Goal: Task Accomplishment & Management: Manage account settings

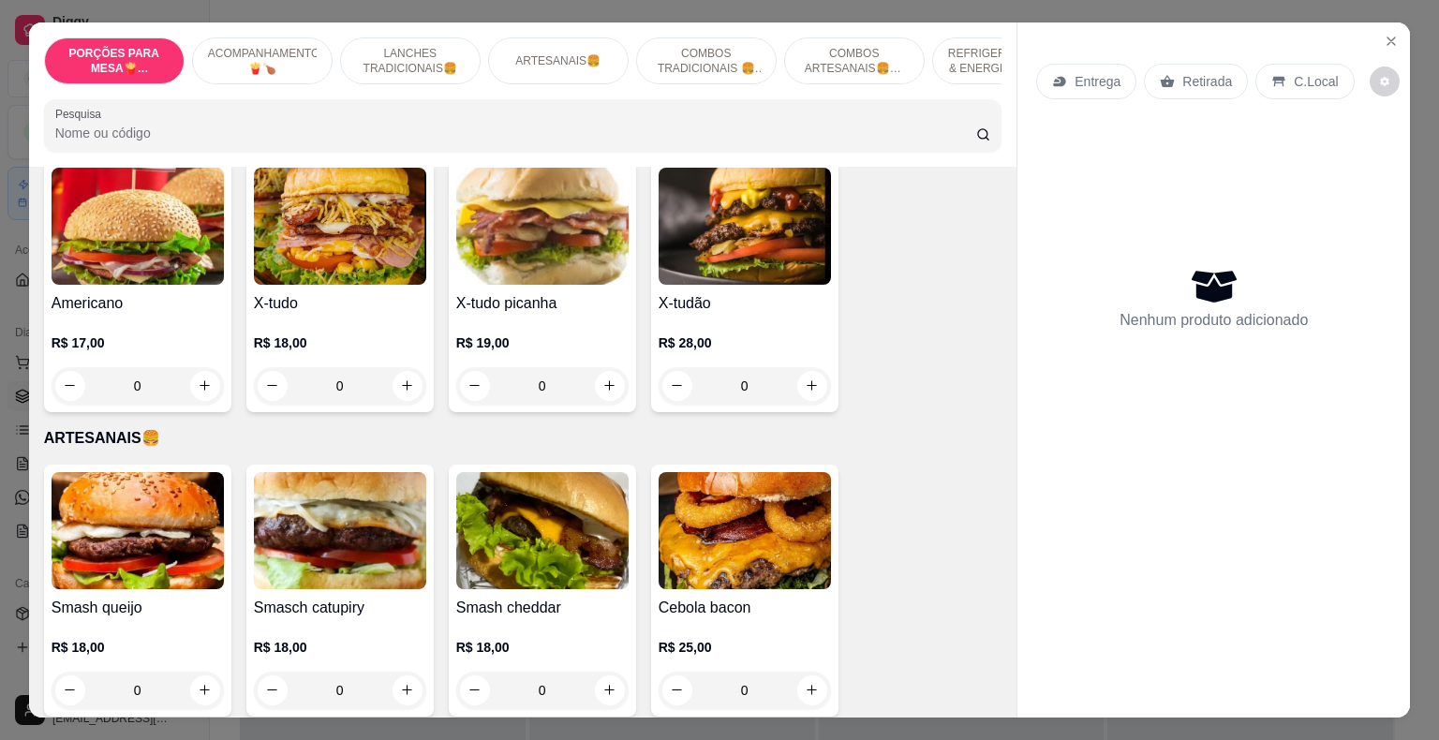
scroll to position [1592, 0]
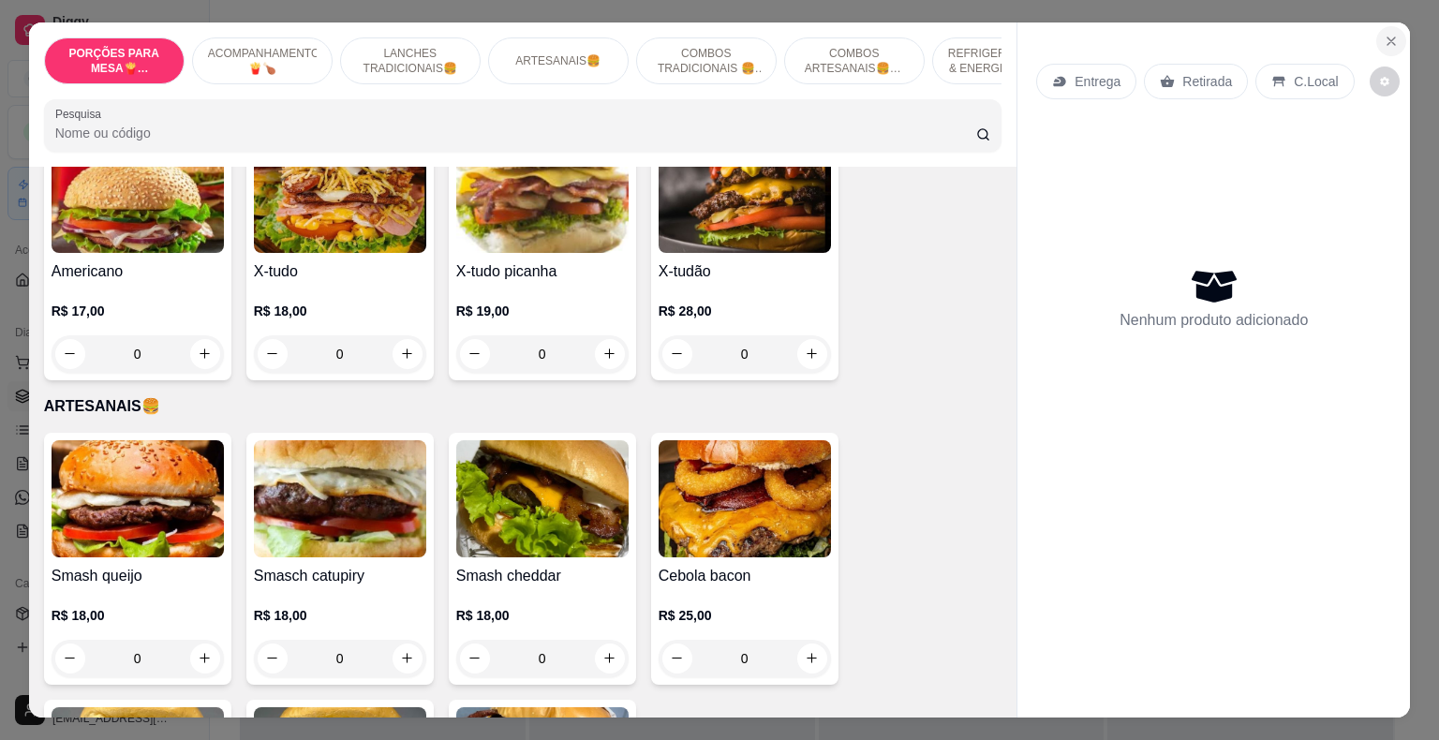
click at [1386, 38] on icon "Close" at bounding box center [1390, 41] width 15 height 15
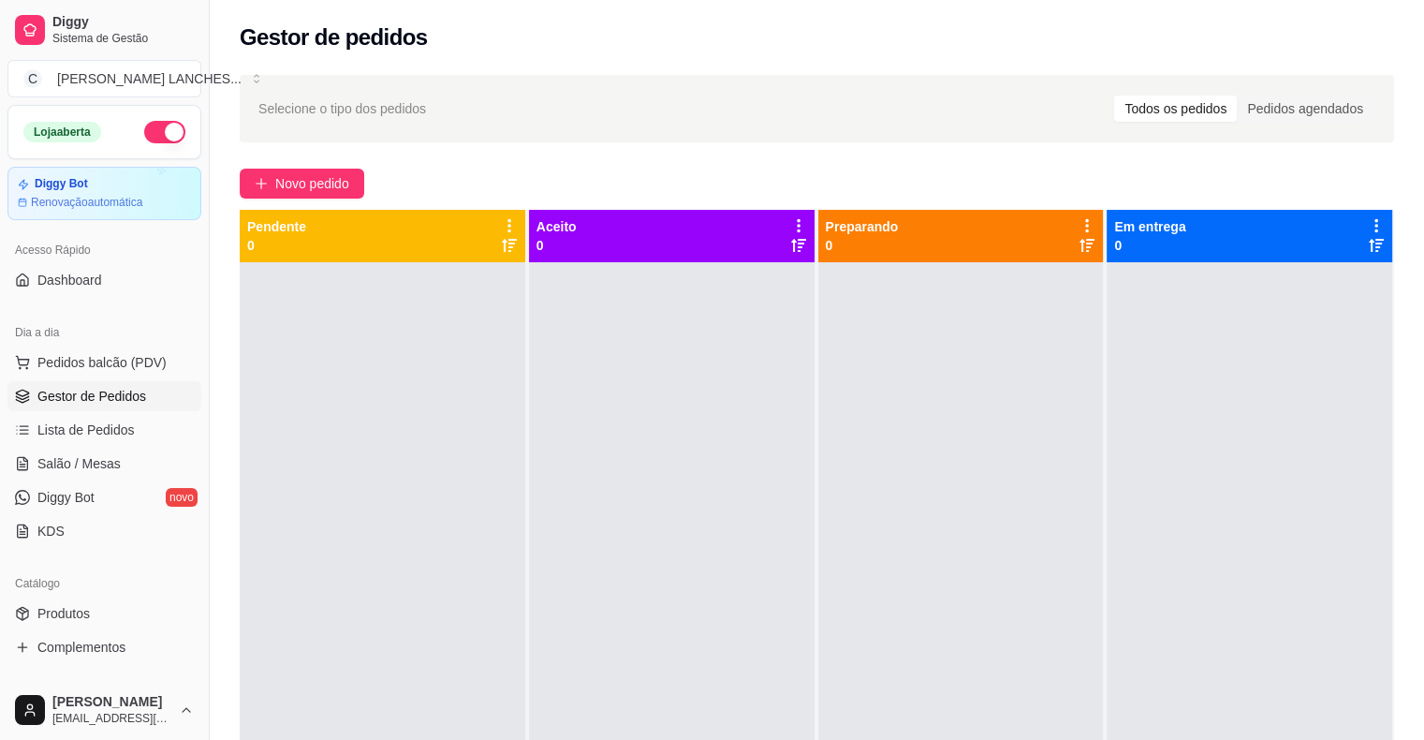
click at [137, 390] on span "Gestor de Pedidos" at bounding box center [91, 396] width 109 height 19
click at [266, 199] on div "Selecione o tipo dos pedidos Todos os pedidos Pedidos agendados Novo pedido Pen…" at bounding box center [817, 518] width 1215 height 908
click at [266, 190] on button "Novo pedido" at bounding box center [302, 184] width 125 height 30
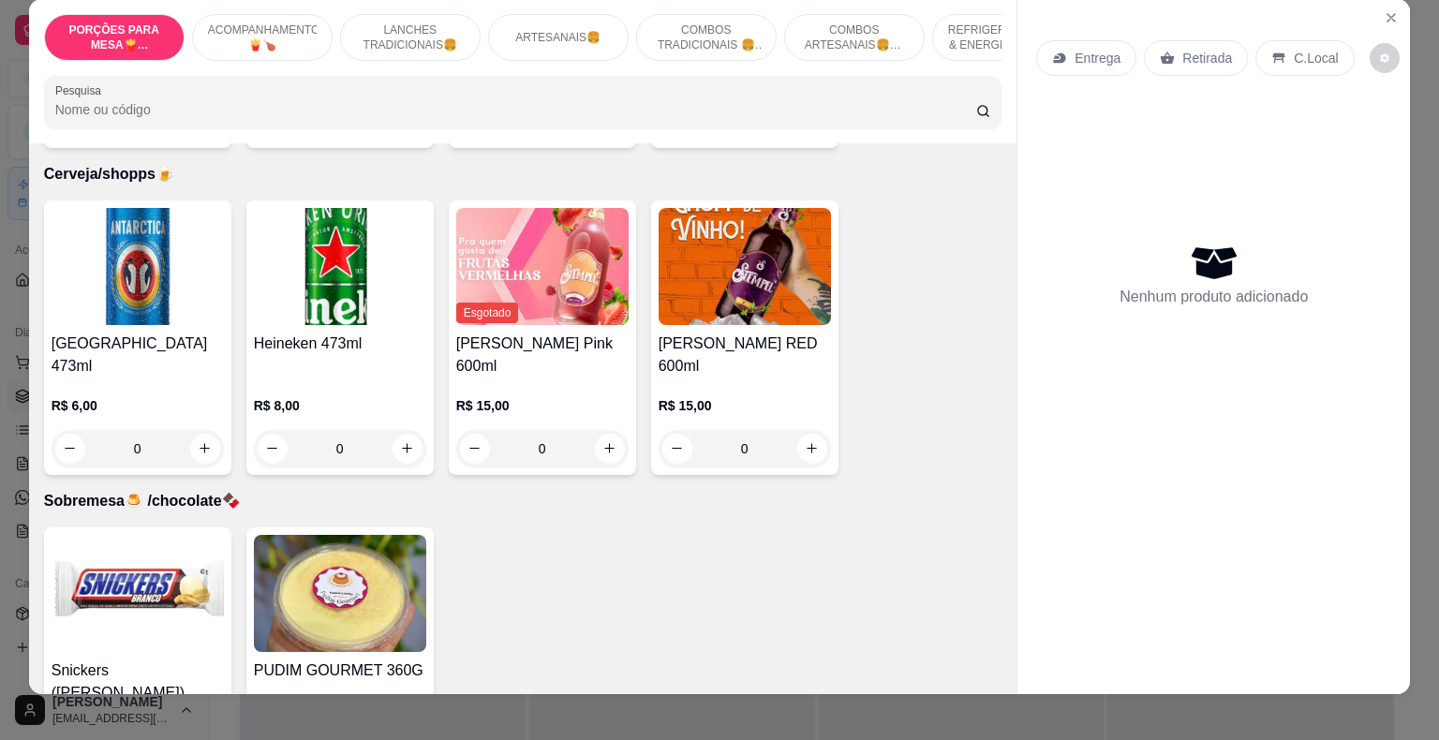
scroll to position [45, 0]
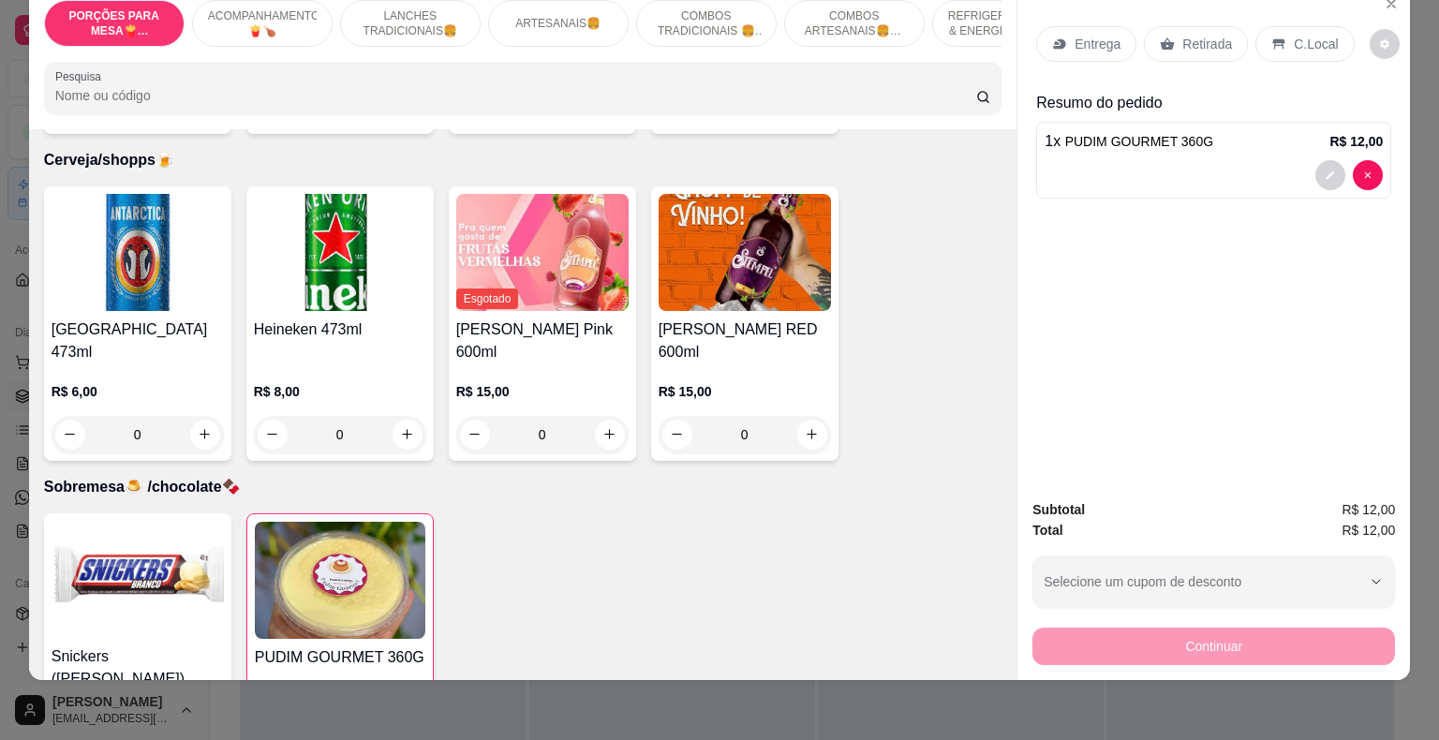
type input "2"
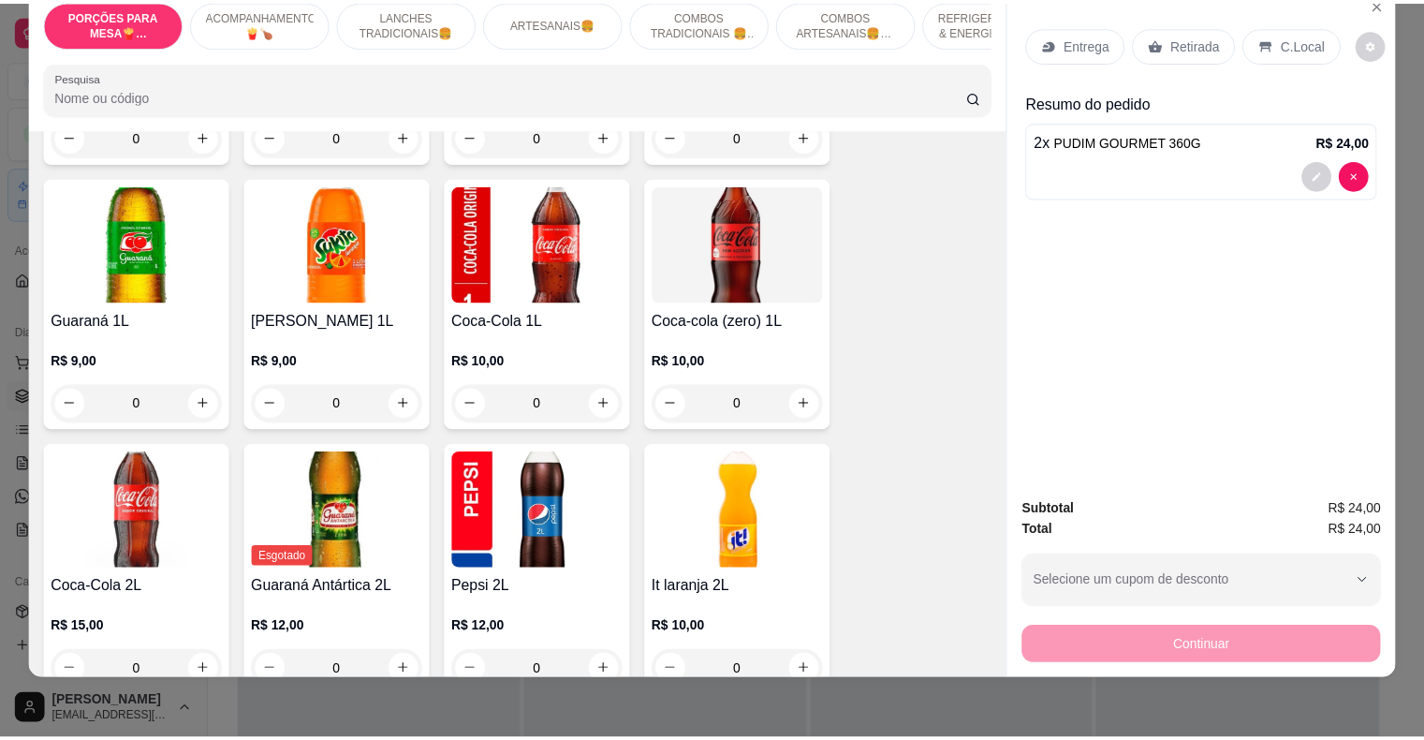
scroll to position [4140, 0]
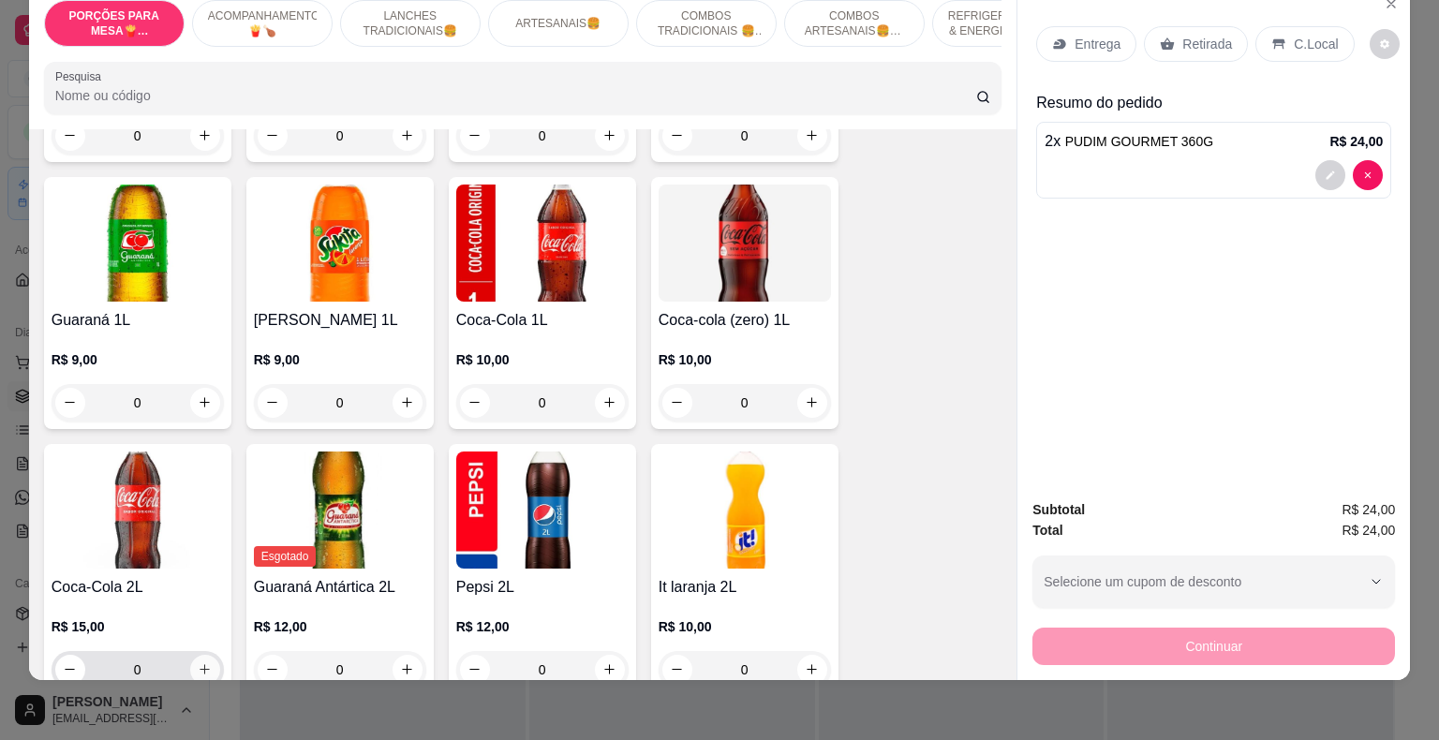
click at [199, 662] on icon "increase-product-quantity" at bounding box center [205, 669] width 14 height 14
type input "1"
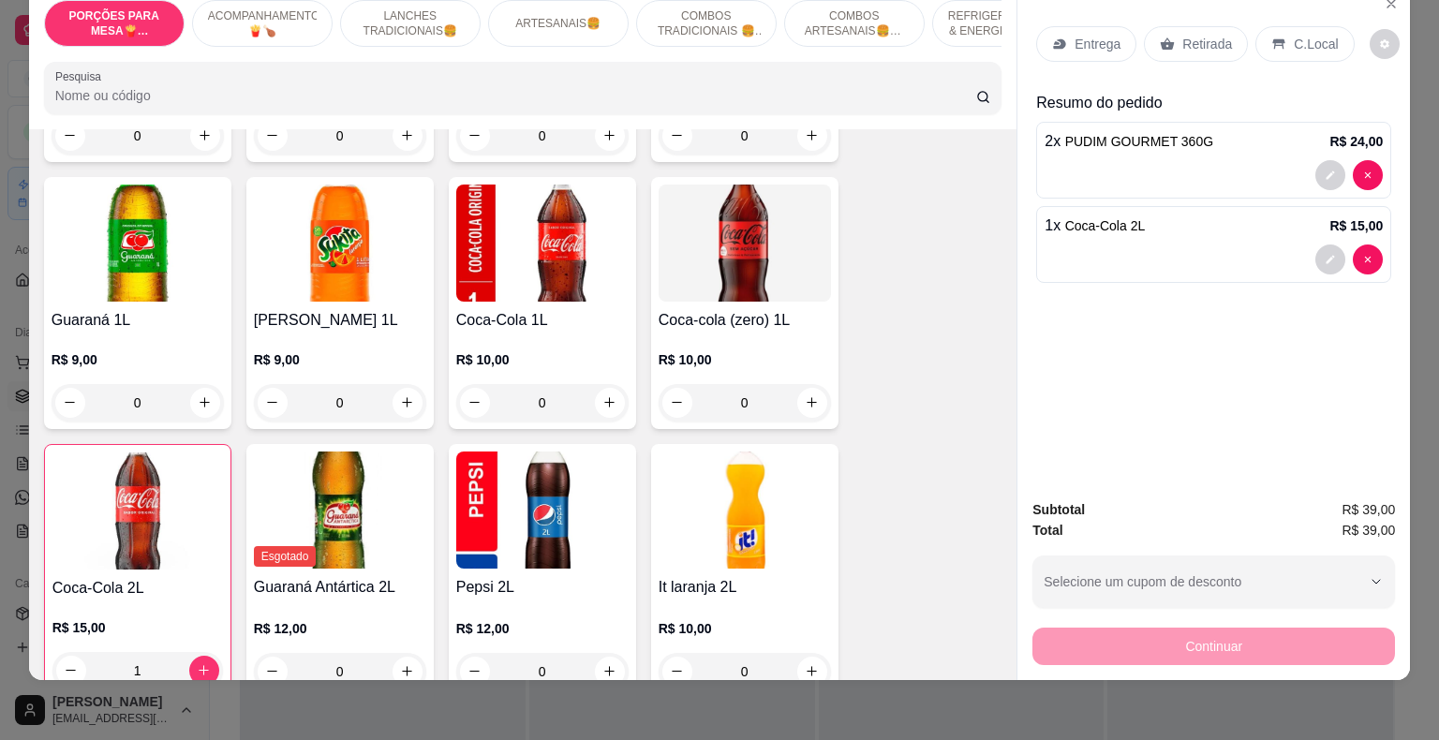
click at [1188, 35] on p "Retirada" at bounding box center [1207, 44] width 50 height 19
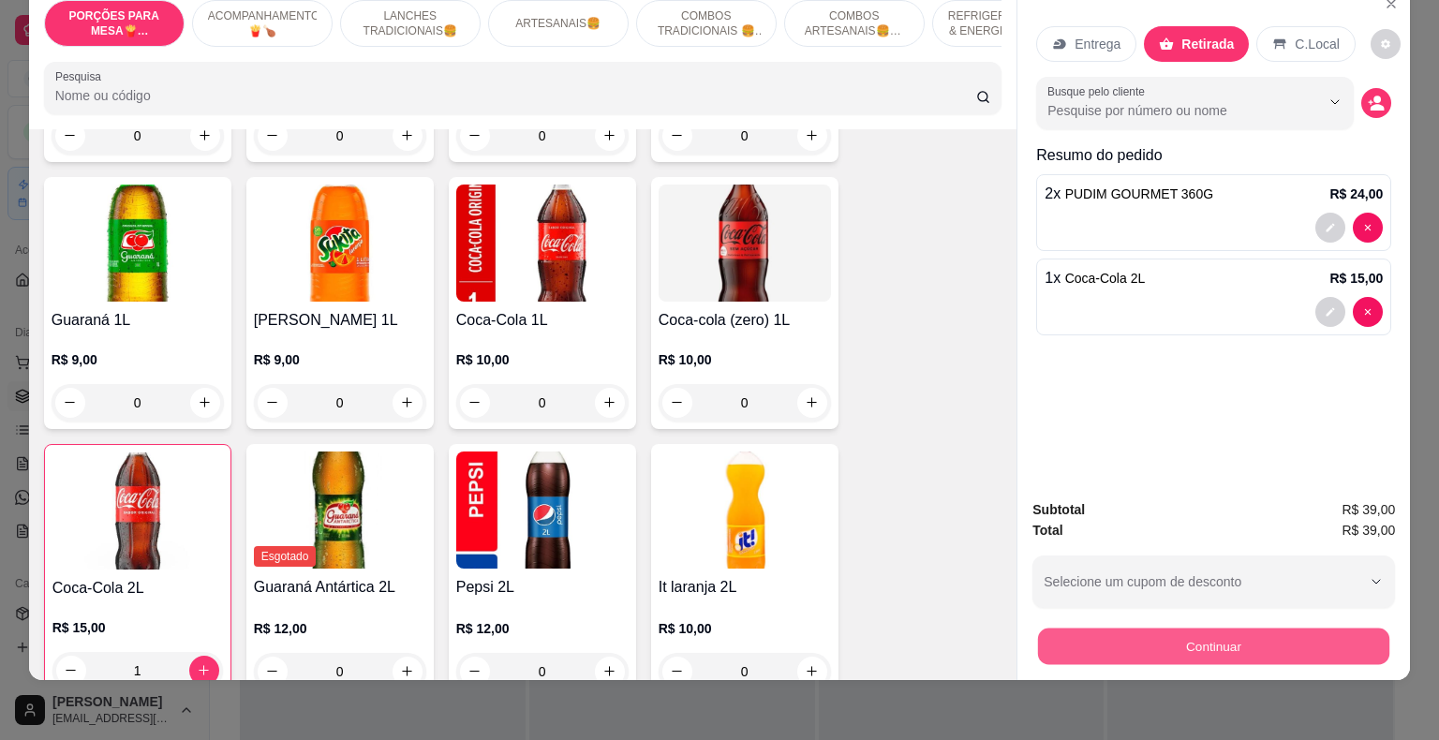
click at [1143, 628] on button "Continuar" at bounding box center [1213, 646] width 351 height 37
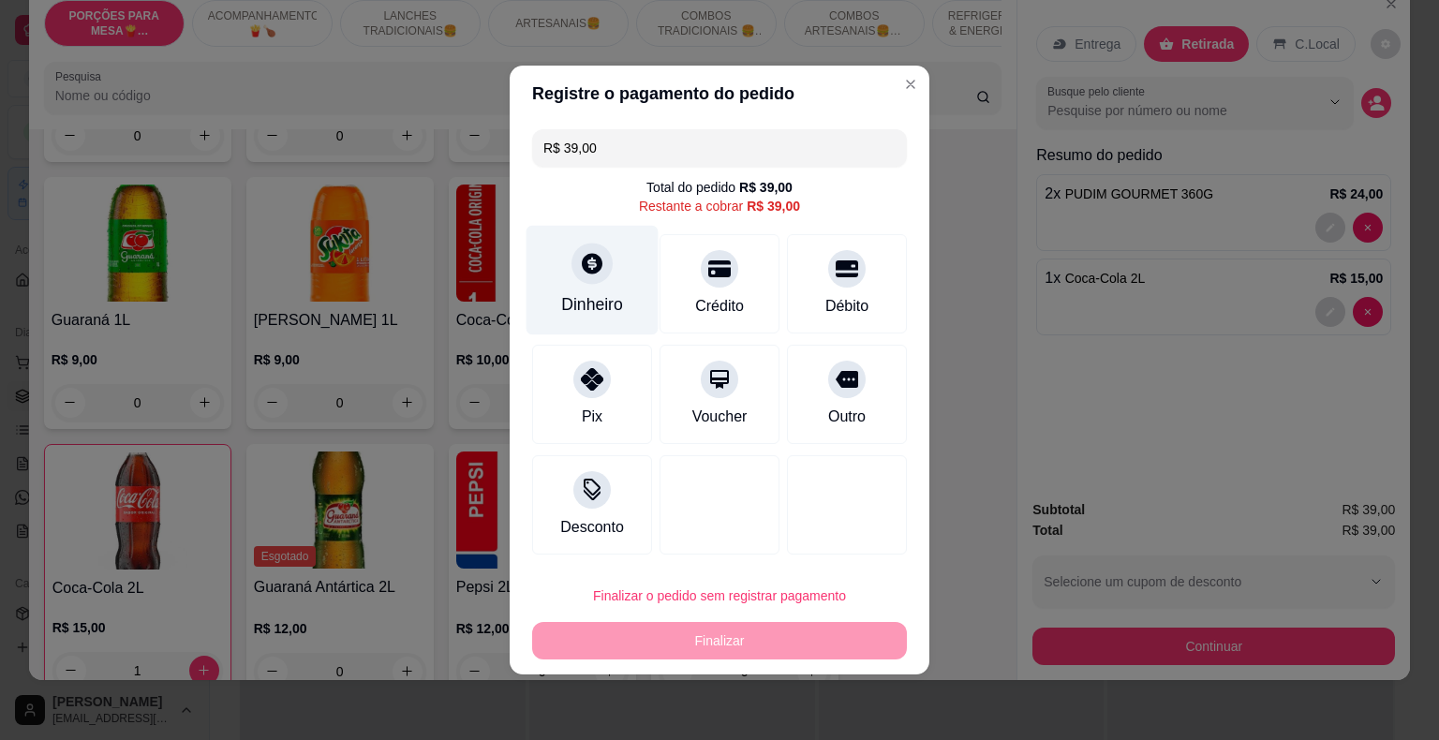
click at [581, 272] on icon at bounding box center [592, 263] width 24 height 24
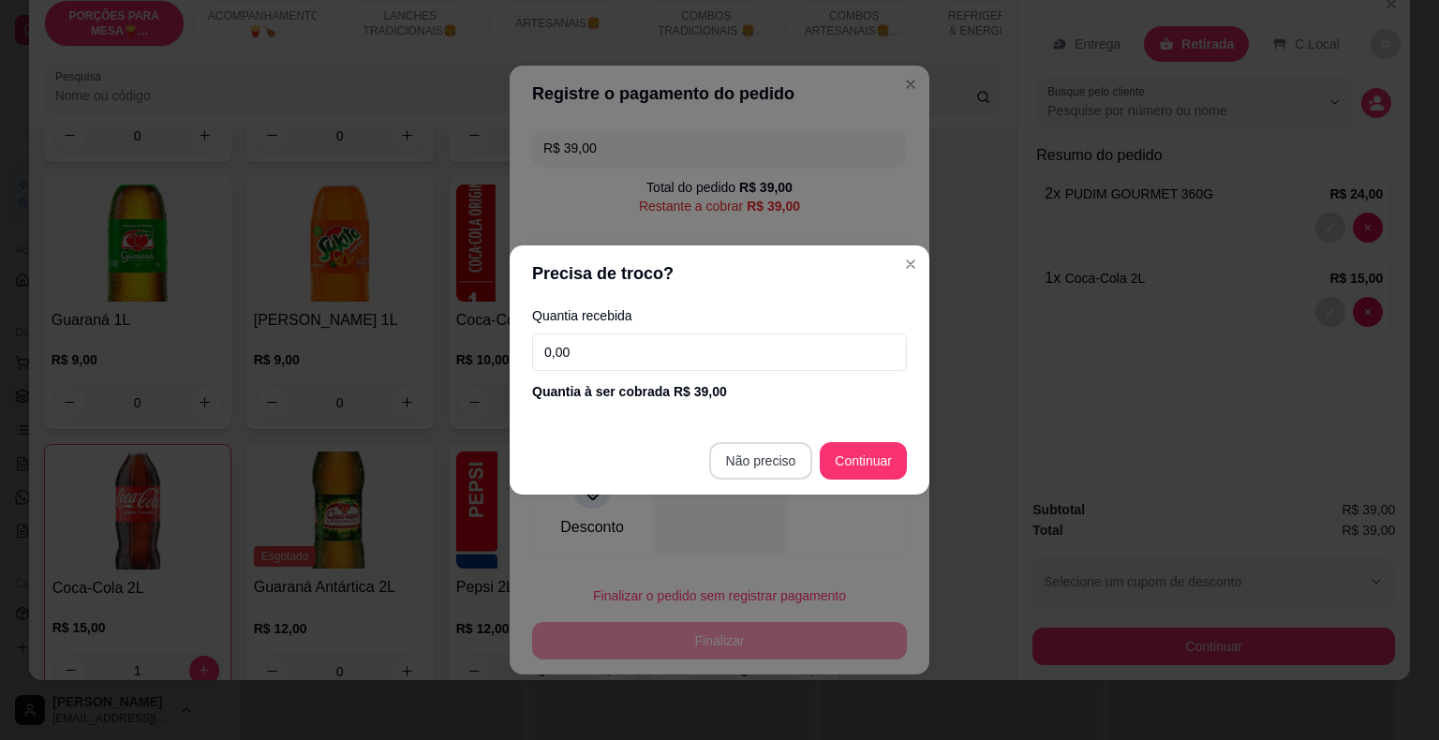
type input "R$ 0,00"
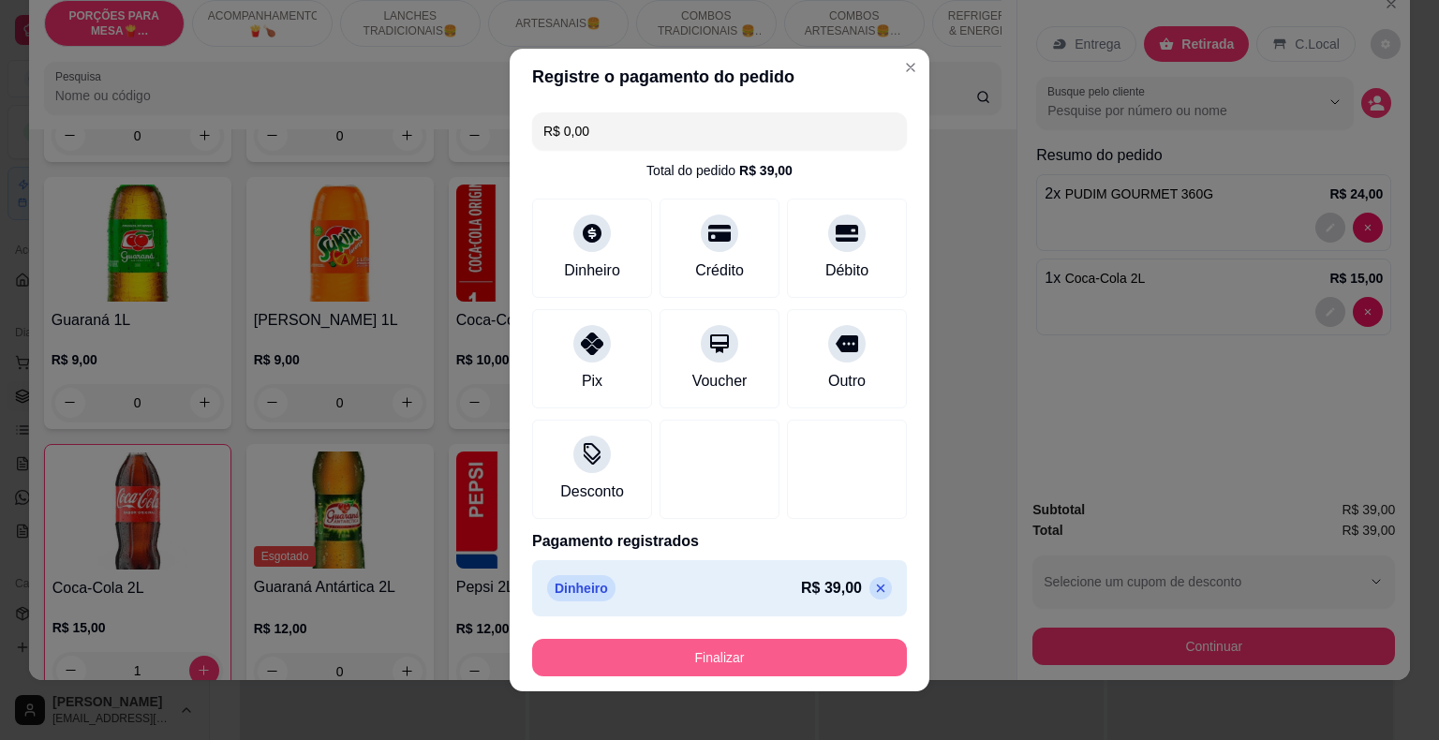
click at [872, 661] on button "Finalizar" at bounding box center [719, 657] width 375 height 37
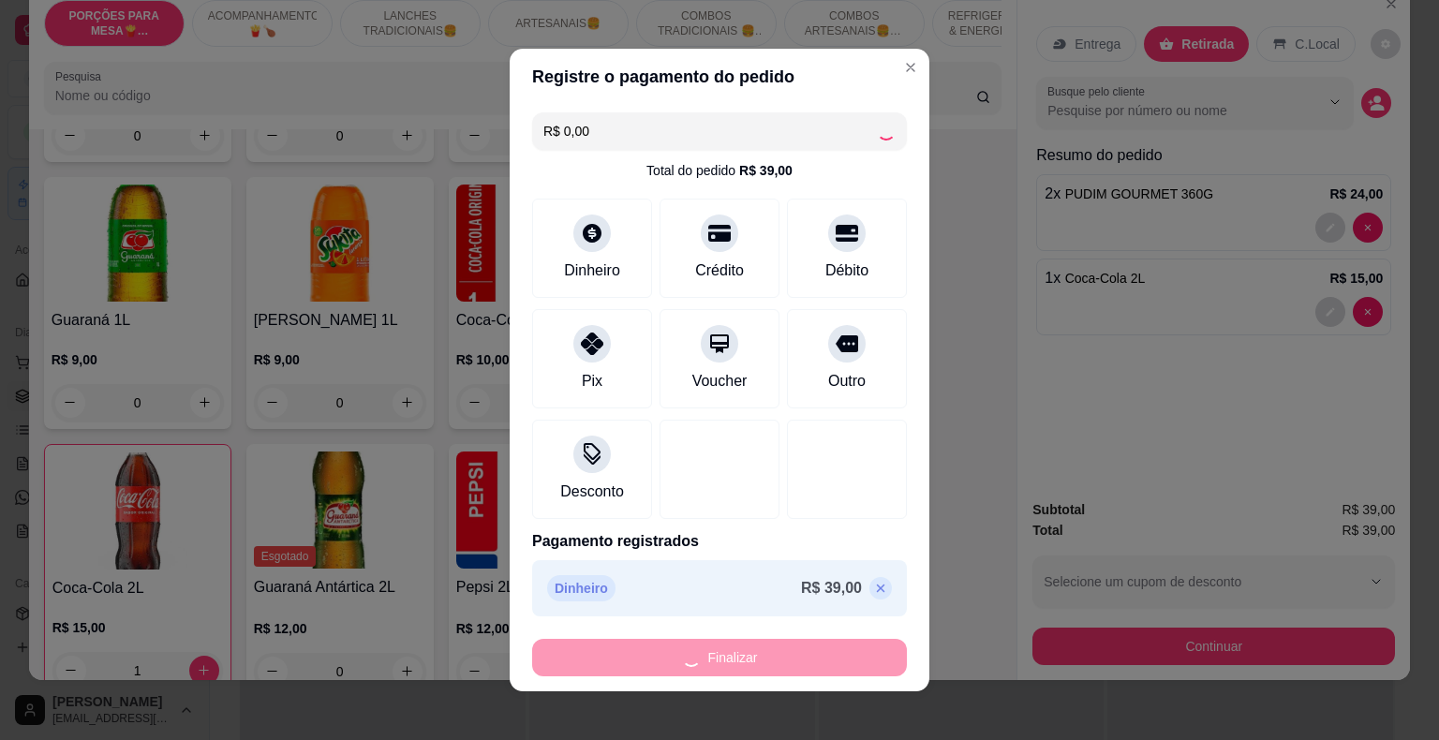
type input "0"
type input "-R$ 39,00"
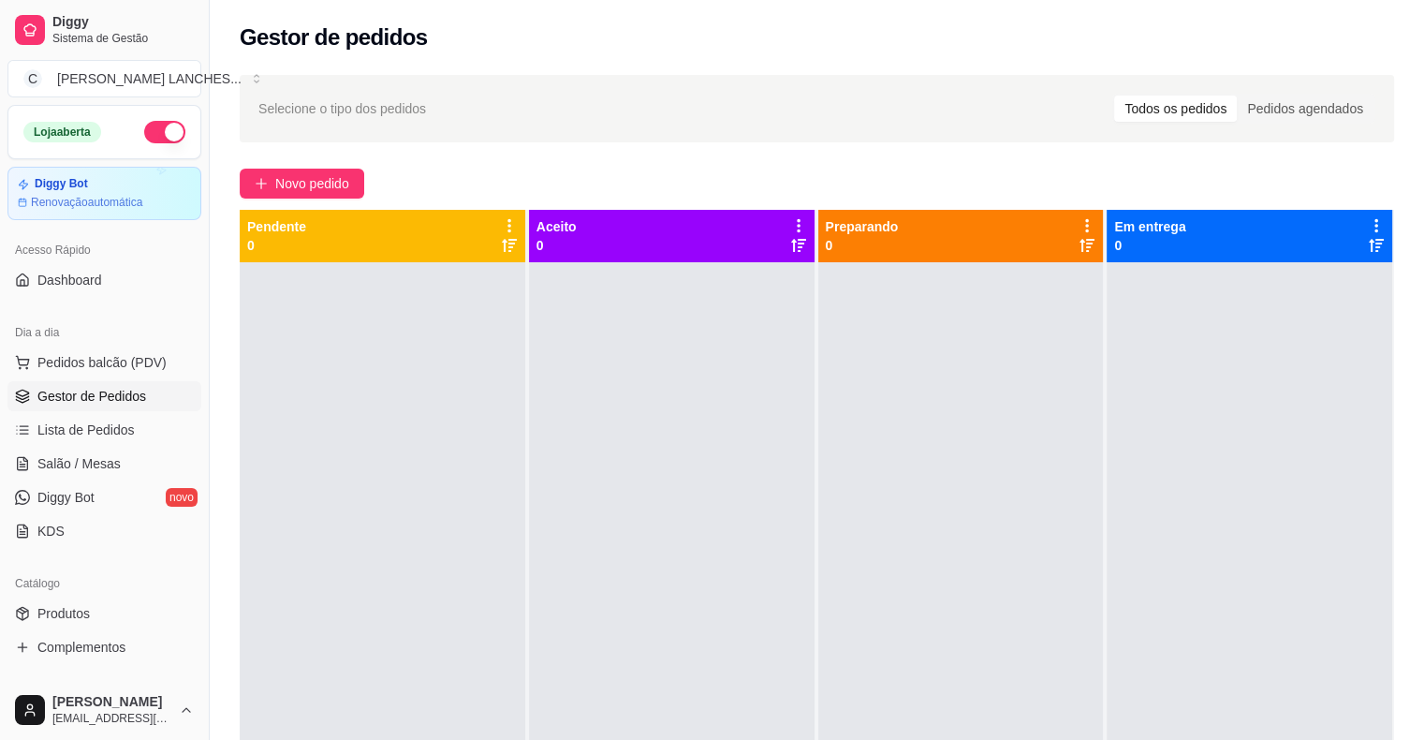
click at [90, 391] on span "Gestor de Pedidos" at bounding box center [91, 396] width 109 height 19
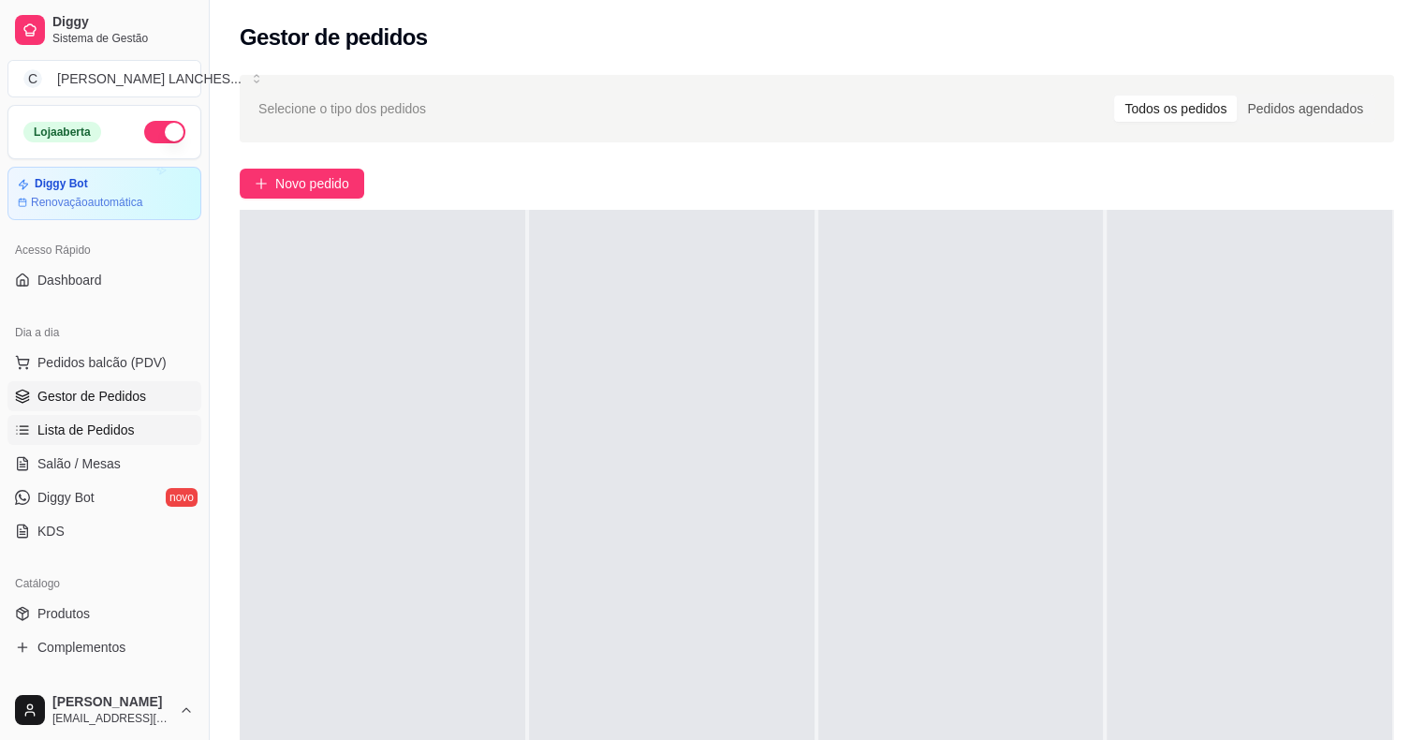
click at [134, 421] on link "Lista de Pedidos" at bounding box center [104, 430] width 194 height 30
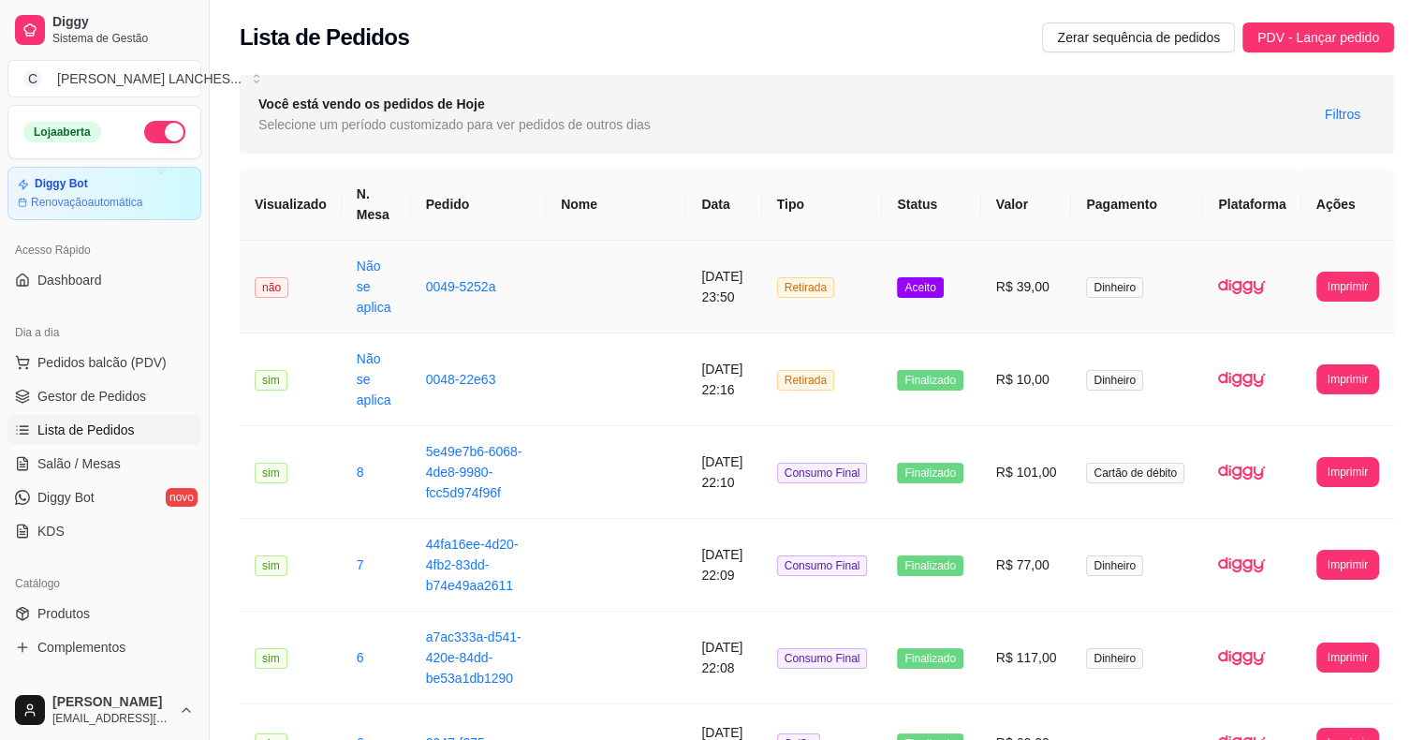
click at [840, 261] on td "Retirada" at bounding box center [822, 287] width 121 height 93
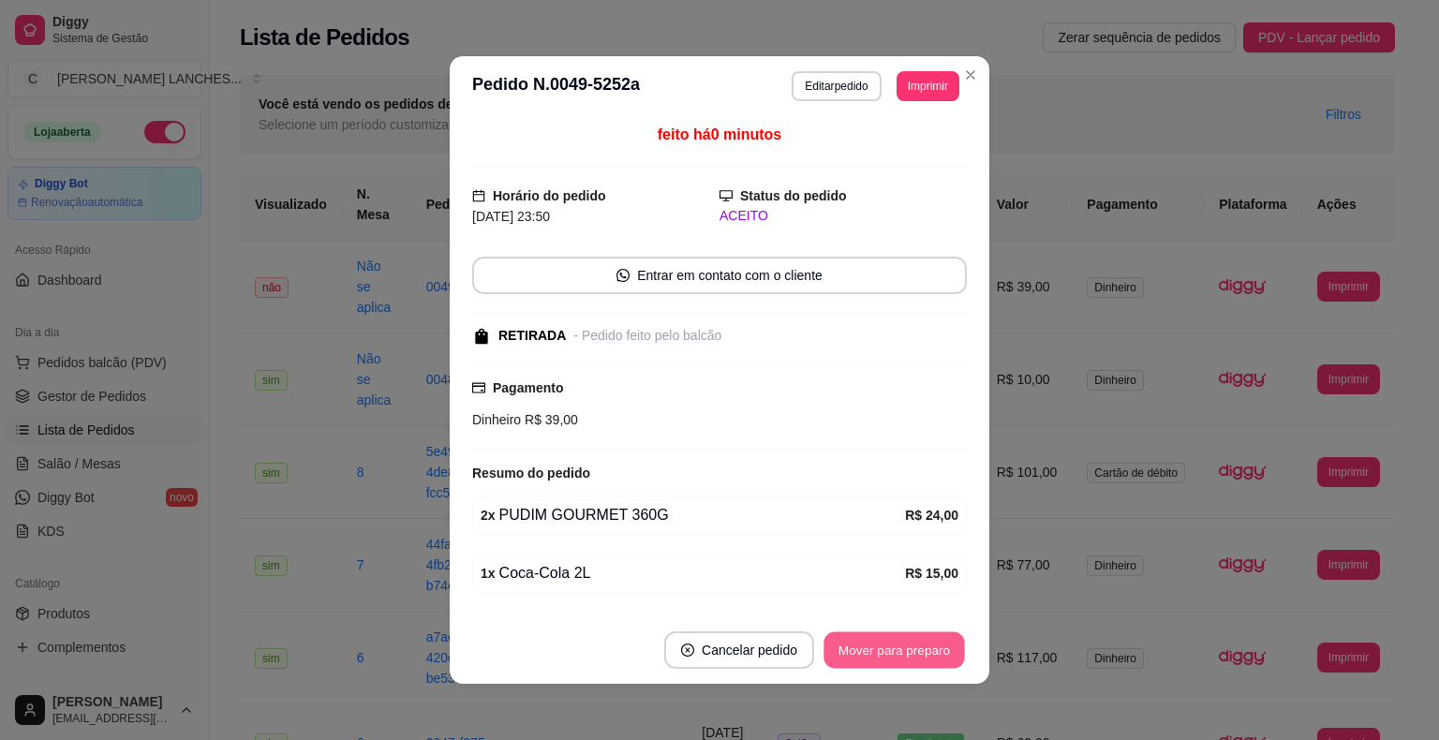
click at [901, 642] on button "Mover para preparo" at bounding box center [893, 650] width 140 height 37
click at [929, 645] on button "Mover para retirada disponível" at bounding box center [863, 649] width 207 height 37
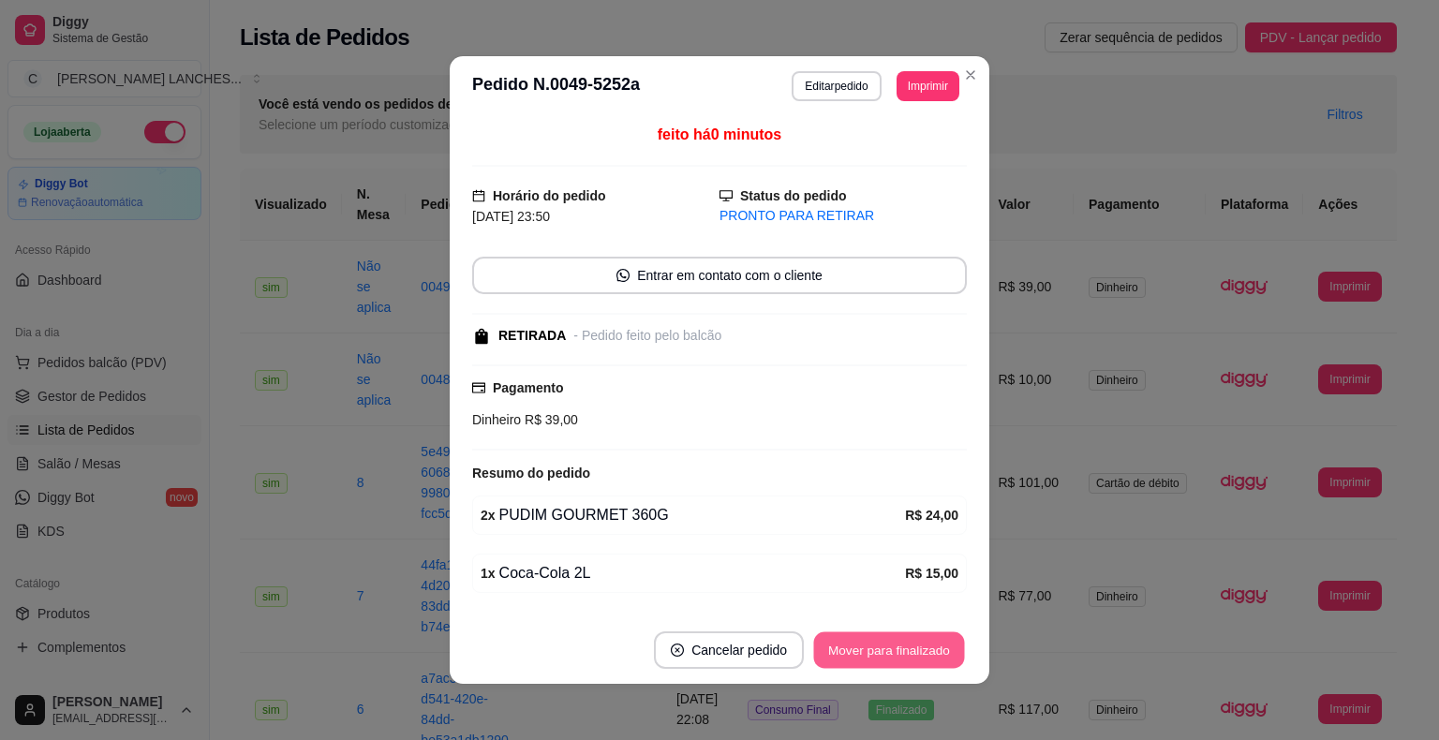
click at [936, 644] on button "Mover para finalizado" at bounding box center [889, 650] width 151 height 37
